Goal: Check status: Check status

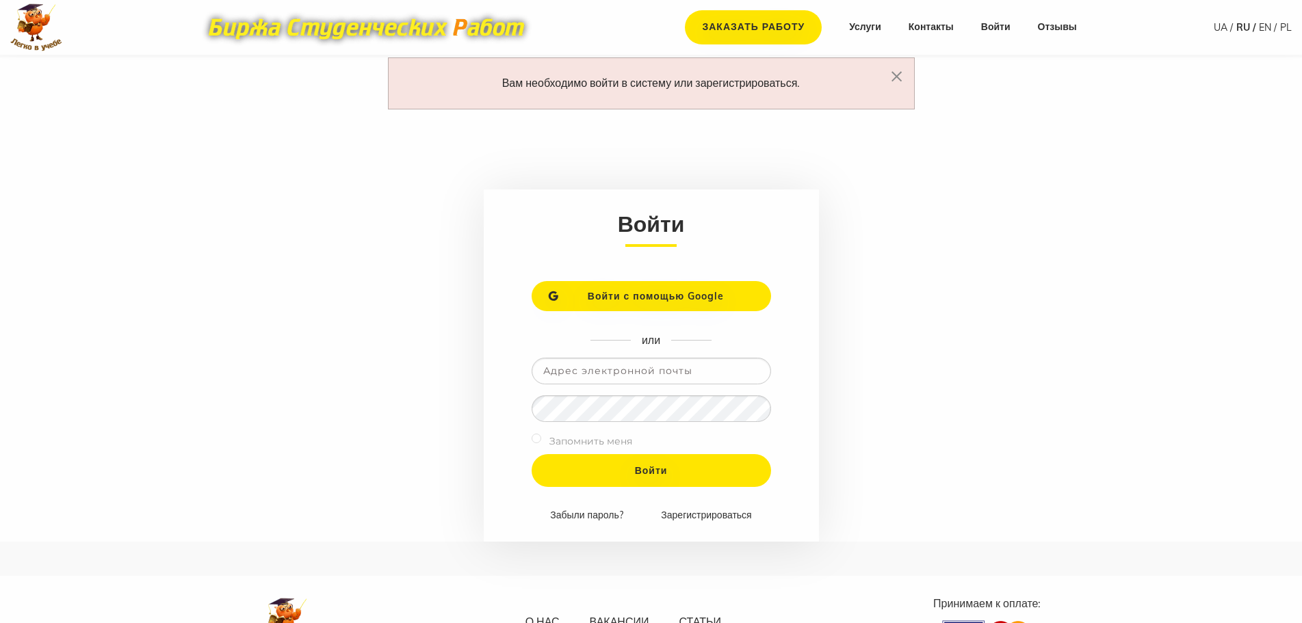
type input "[EMAIL_ADDRESS][DOMAIN_NAME]"
click at [537, 442] on input "checkbox" at bounding box center [537, 439] width 10 height 10
checkbox input "true"
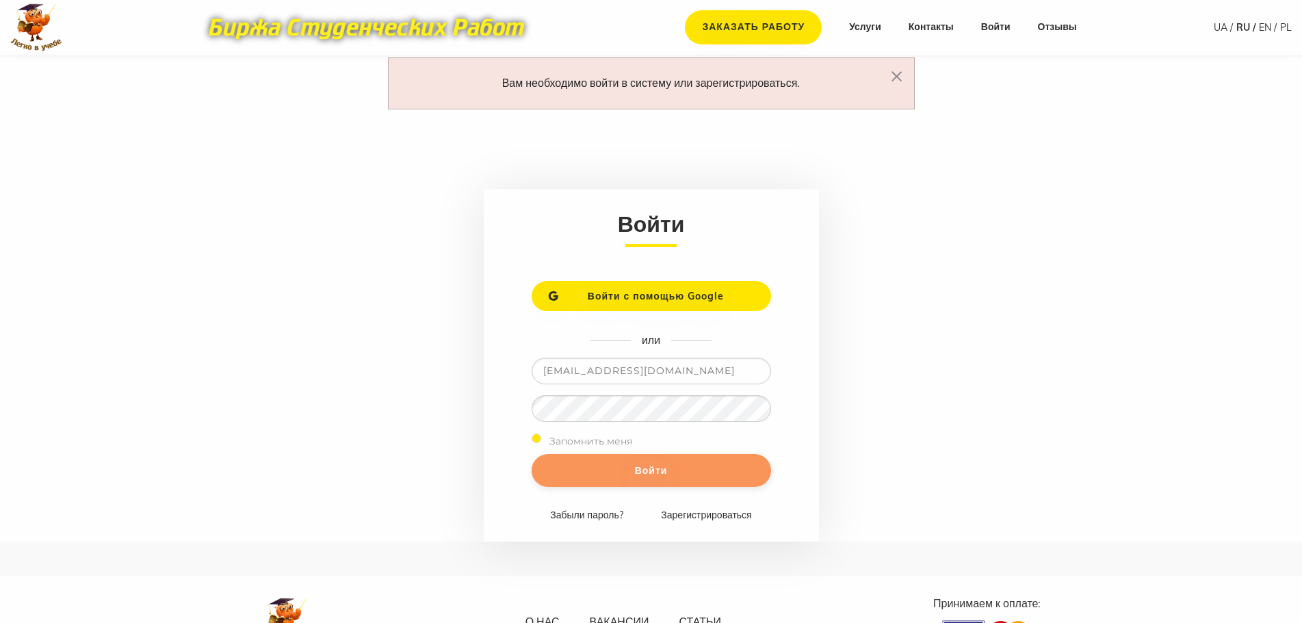
click at [643, 465] on input "Войти" at bounding box center [652, 470] width 240 height 33
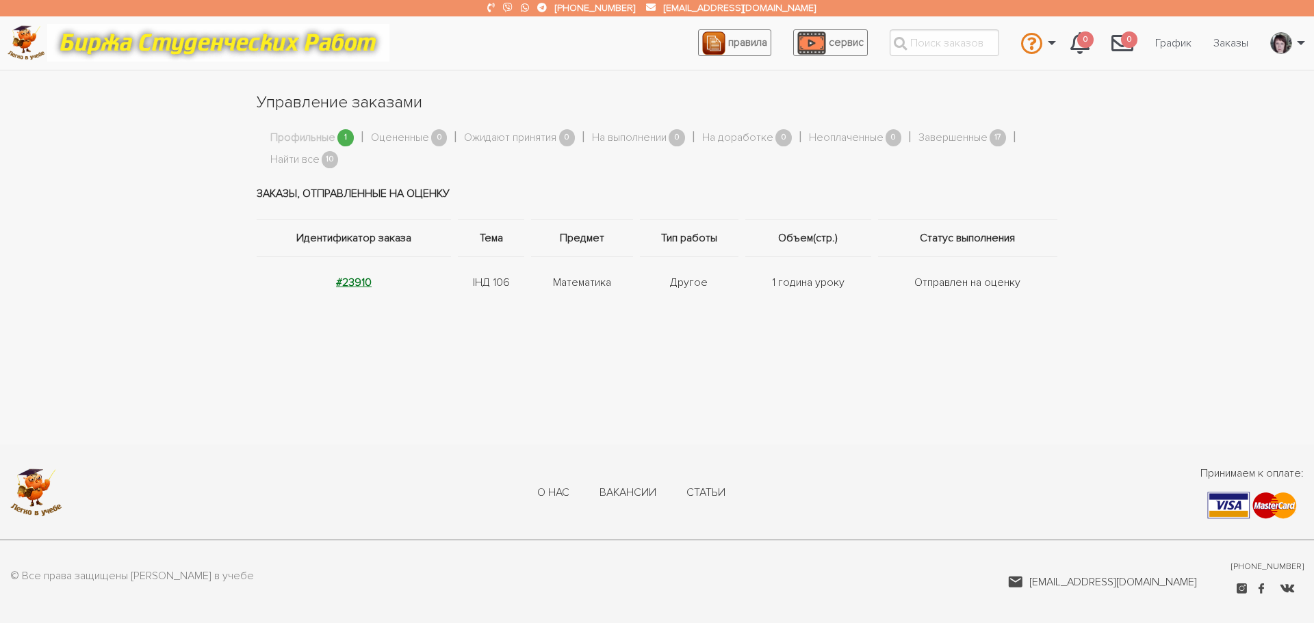
click at [354, 282] on strong "#23910" at bounding box center [354, 283] width 36 height 14
